Goal: Understand process/instructions: Learn about a topic

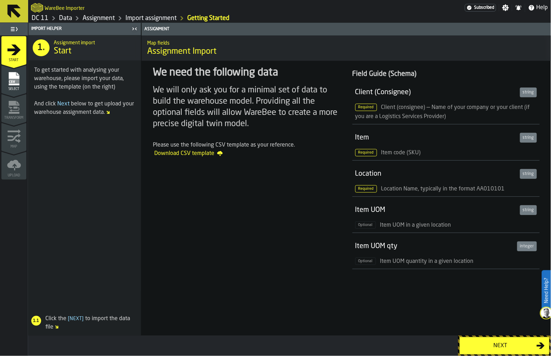
click at [56, 17] on icon "Breadcrumb" at bounding box center [53, 18] width 8 height 8
click at [41, 19] on link "DC 11" at bounding box center [40, 18] width 17 height 8
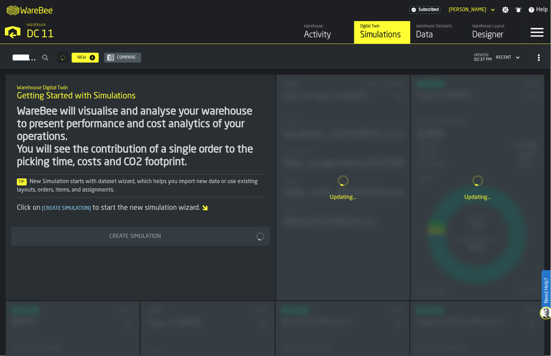
click at [475, 128] on div "Updating..." at bounding box center [477, 187] width 133 height 225
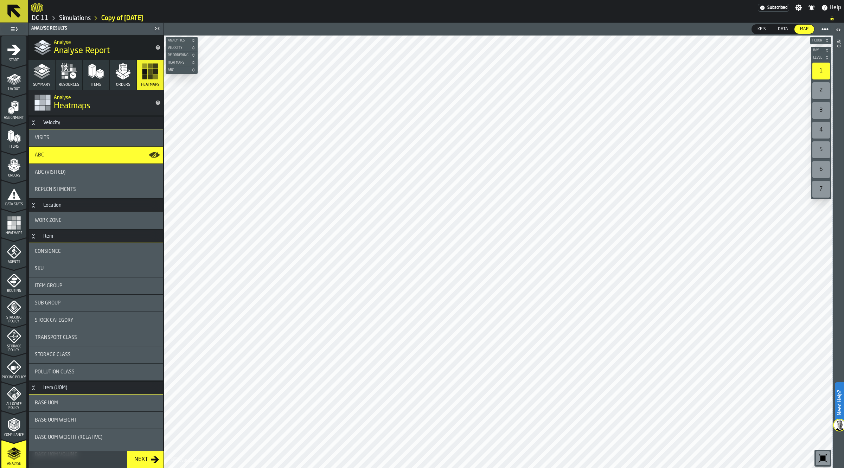
click at [551, 356] on icon "button-toolbar-undefined" at bounding box center [822, 458] width 11 height 11
click at [551, 356] on icon "button-toolbar-undefined" at bounding box center [822, 458] width 5 height 5
click at [551, 55] on button "Level" at bounding box center [821, 57] width 20 height 7
click at [551, 356] on icon "button-toolbar-undefined" at bounding box center [822, 458] width 11 height 11
click at [551, 356] on icon "button-toolbar-undefined" at bounding box center [822, 458] width 5 height 5
